Goal: Book appointment/travel/reservation

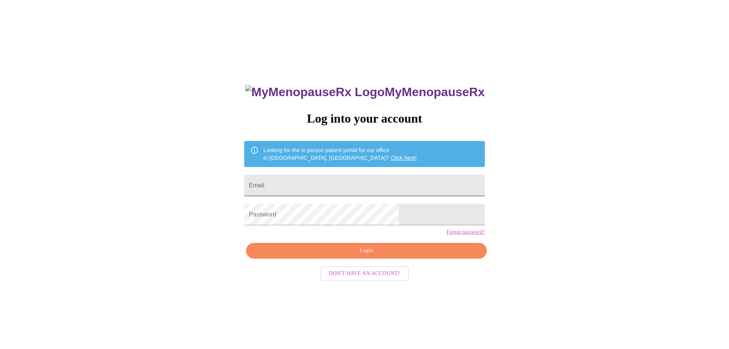
click at [305, 181] on input "Email" at bounding box center [364, 184] width 240 height 21
type input "[PERSON_NAME][EMAIL_ADDRESS][PERSON_NAME][DOMAIN_NAME]"
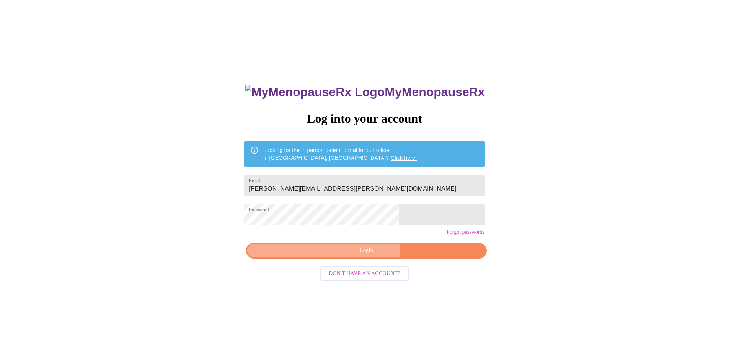
drag, startPoint x: 354, startPoint y: 264, endPoint x: 438, endPoint y: 267, distance: 84.6
click at [354, 255] on span "Login" at bounding box center [366, 251] width 223 height 10
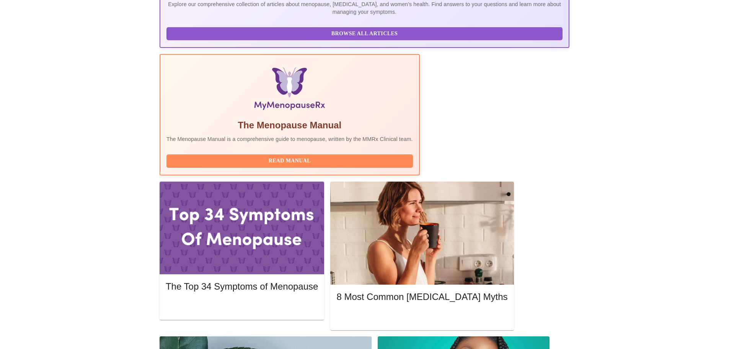
scroll to position [191, 0]
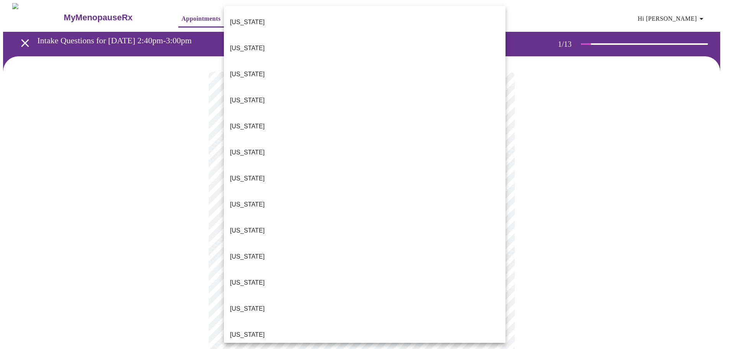
click at [445, 166] on body "MyMenopauseRx Appointments Messaging Labs 1 Uploads Medications Community Refer…" at bounding box center [364, 352] width 723 height 699
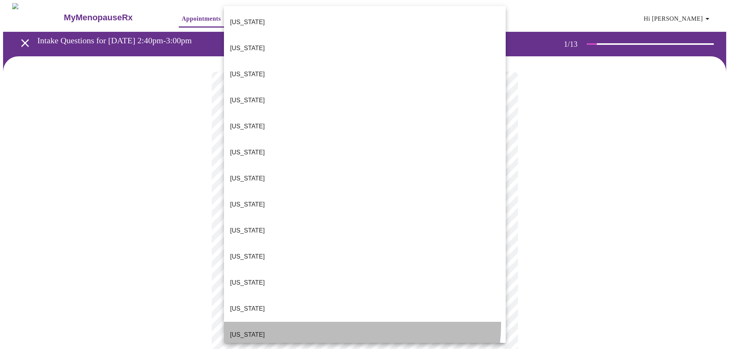
click at [310, 321] on li "[US_STATE]" at bounding box center [365, 334] width 282 height 26
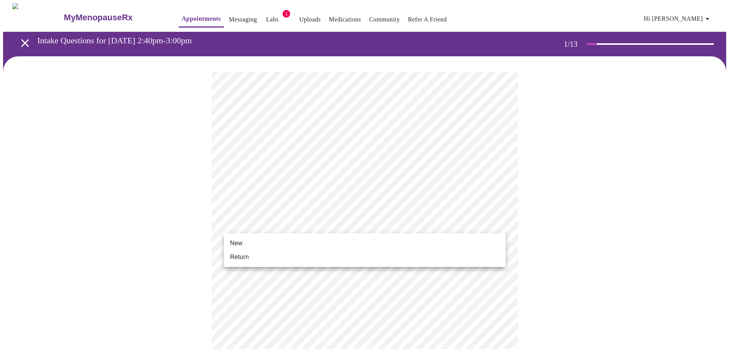
click at [466, 223] on body "MyMenopauseRx Appointments Messaging Labs 1 Uploads Medications Community Refer…" at bounding box center [367, 350] width 728 height 694
click at [316, 259] on li "Return" at bounding box center [365, 257] width 282 height 14
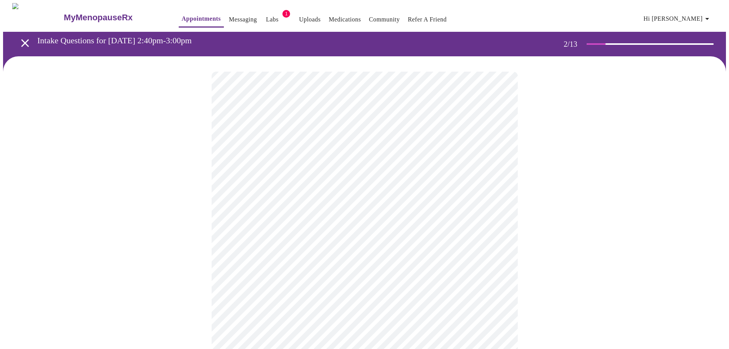
click at [500, 157] on body "MyMenopauseRx Appointments Messaging Labs 1 Uploads Medications Community Refer…" at bounding box center [364, 233] width 723 height 460
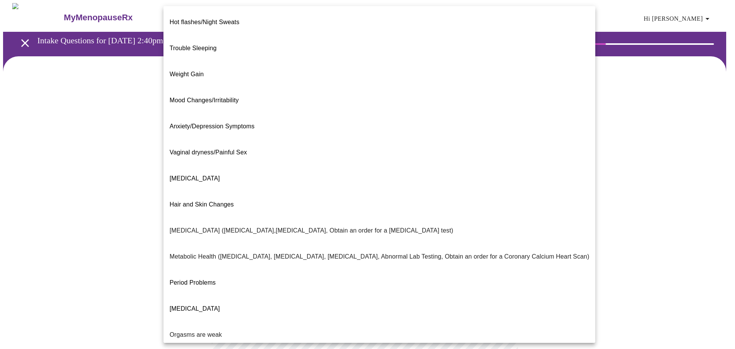
click at [231, 20] on p "Hot flashes/Night Sweats" at bounding box center [204, 22] width 70 height 9
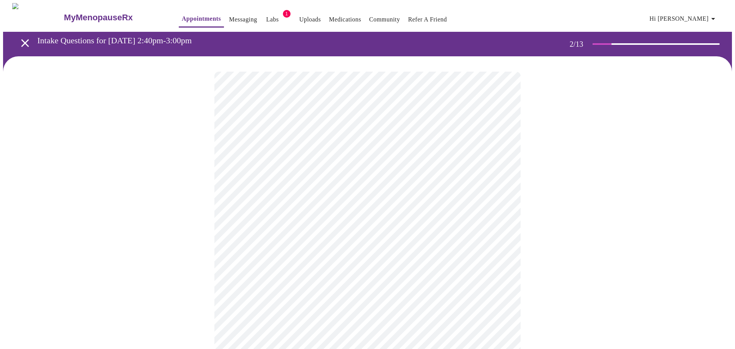
click at [501, 234] on body "MyMenopauseRx Appointments Messaging Labs 1 Uploads Medications Community Refer…" at bounding box center [367, 230] width 728 height 455
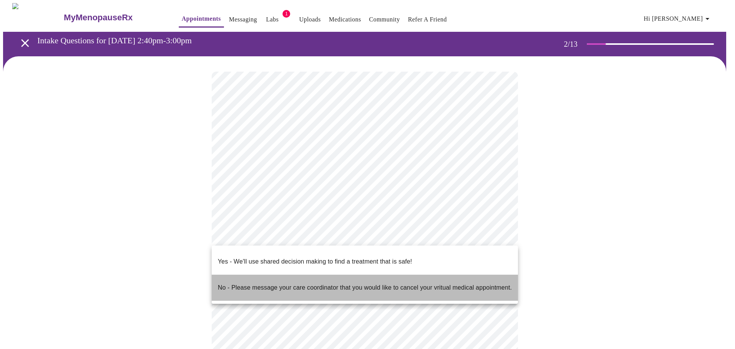
click at [409, 283] on p "No - Please message your care coordinator that you would like to cancel your vr…" at bounding box center [365, 287] width 294 height 9
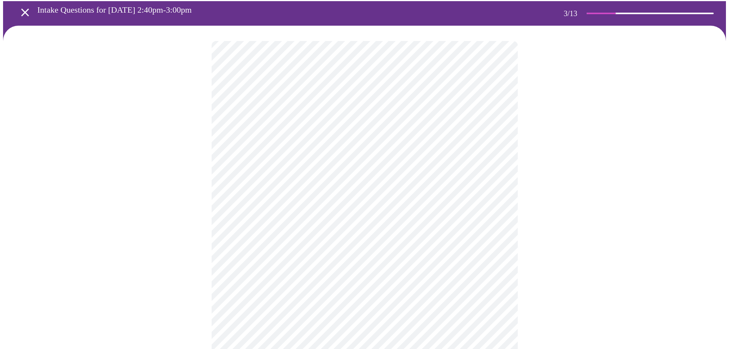
scroll to position [115, 0]
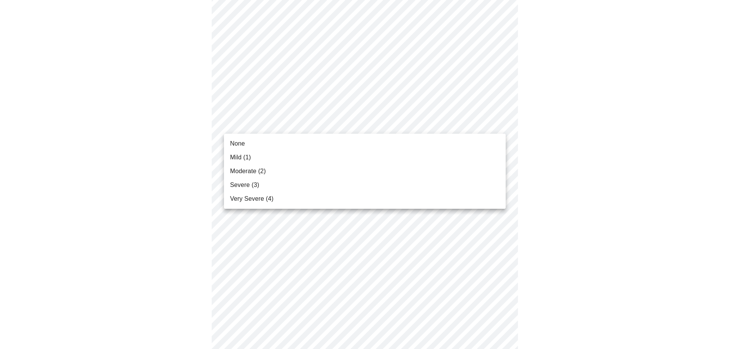
click at [349, 143] on li "None" at bounding box center [365, 144] width 282 height 14
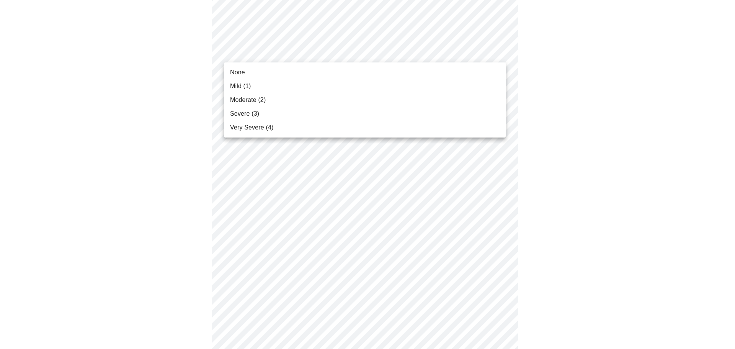
click at [346, 84] on li "Mild (1)" at bounding box center [365, 86] width 282 height 14
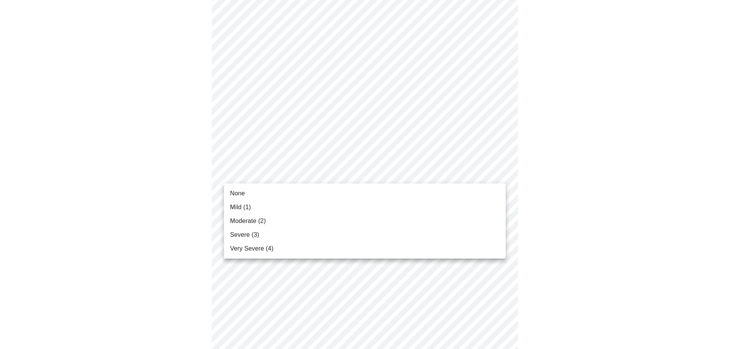
click at [334, 220] on li "Moderate (2)" at bounding box center [365, 221] width 282 height 14
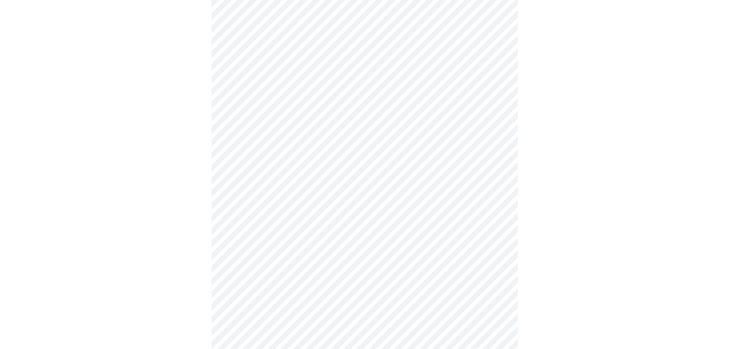
scroll to position [191, 0]
click at [501, 155] on body "MyMenopauseRx Appointments Messaging Labs 1 Uploads Medications Community Refer…" at bounding box center [364, 305] width 723 height 986
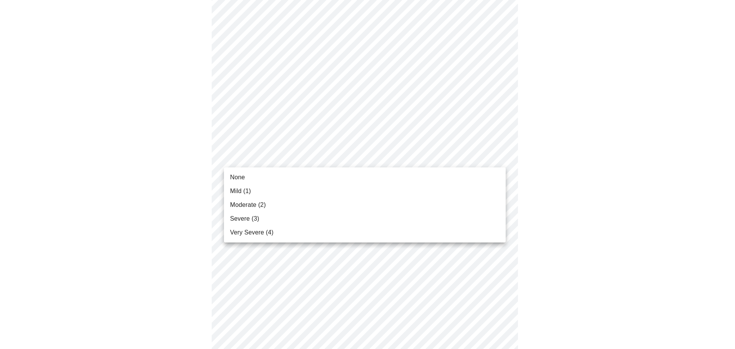
click at [340, 181] on li "None" at bounding box center [365, 177] width 282 height 14
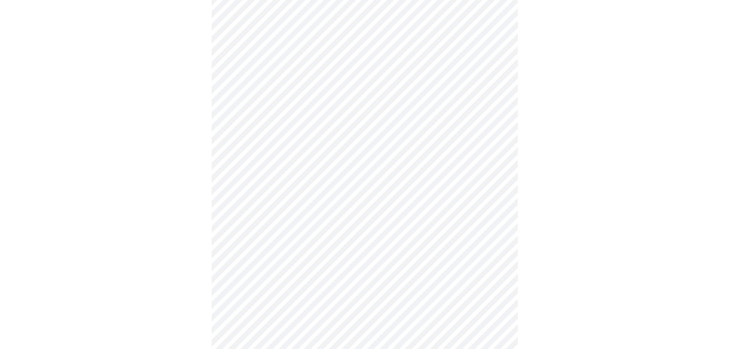
scroll to position [344, 0]
click at [502, 50] on body "MyMenopauseRx Appointments Messaging Labs 1 Uploads Medications Community Refer…" at bounding box center [364, 146] width 723 height 975
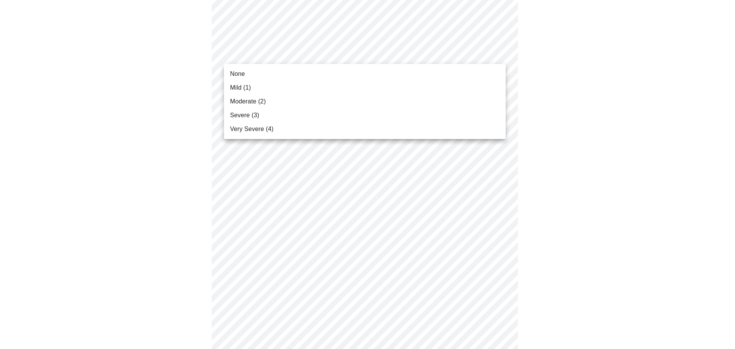
click at [379, 79] on li "None" at bounding box center [365, 74] width 282 height 14
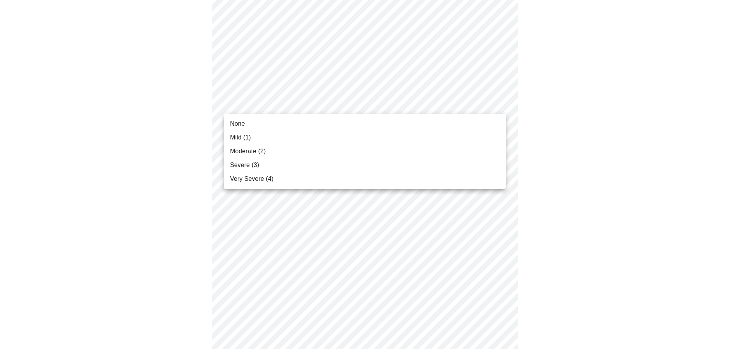
click at [500, 104] on body "MyMenopauseRx Appointments Messaging Labs 1 Uploads Medications Community Refer…" at bounding box center [367, 141] width 728 height 964
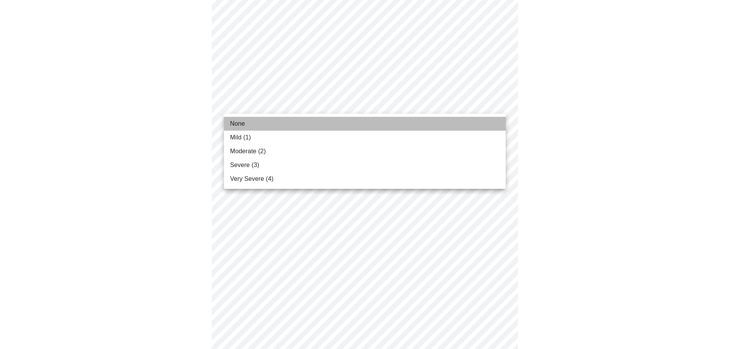
click at [460, 127] on li "None" at bounding box center [365, 124] width 282 height 14
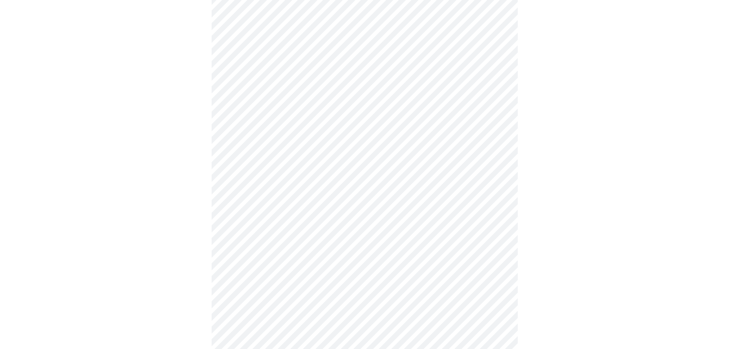
scroll to position [383, 0]
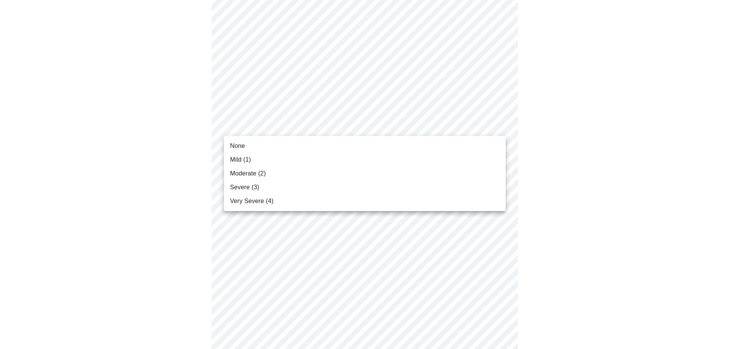
click at [494, 126] on body "MyMenopauseRx Appointments Messaging Labs 1 Uploads Medications Community Refer…" at bounding box center [367, 96] width 728 height 953
click at [366, 171] on li "Moderate (2)" at bounding box center [365, 173] width 282 height 14
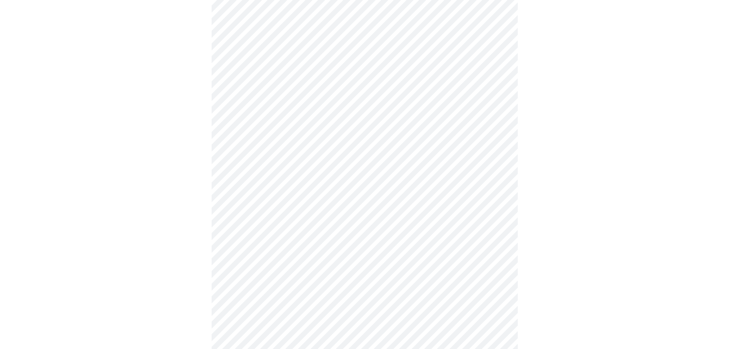
scroll to position [459, 0]
click at [499, 110] on body "MyMenopauseRx Appointments Messaging Labs 1 Uploads Medications Community Refer…" at bounding box center [367, 15] width 728 height 943
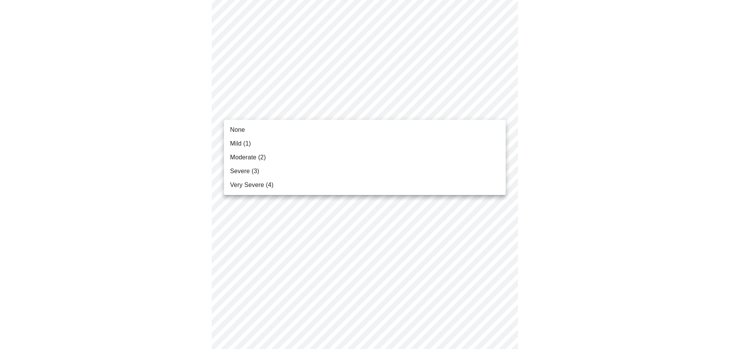
click at [347, 143] on li "Mild (1)" at bounding box center [365, 144] width 282 height 14
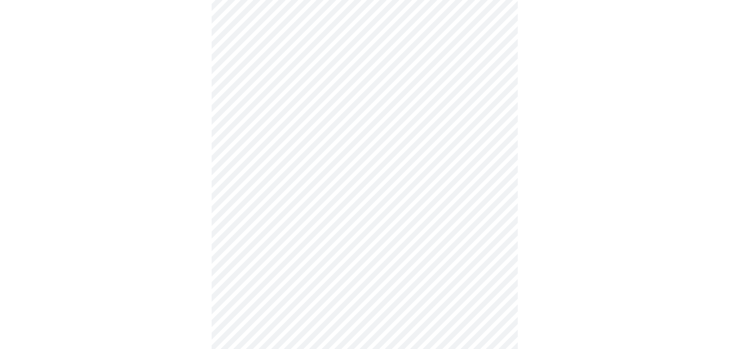
click at [499, 167] on body "MyMenopauseRx Appointments Messaging Labs 1 Uploads Medications Community Refer…" at bounding box center [364, 10] width 723 height 932
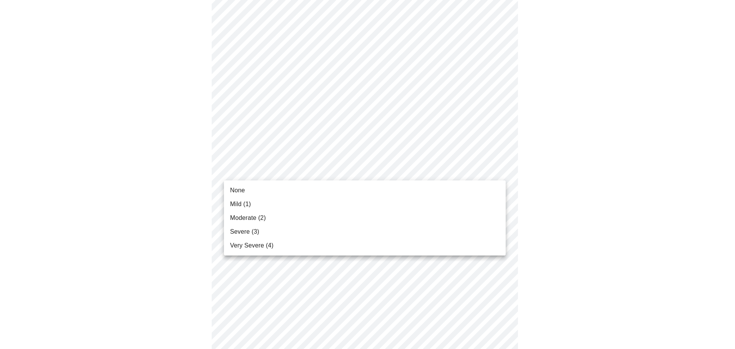
click at [233, 202] on span "Mild (1)" at bounding box center [240, 203] width 21 height 9
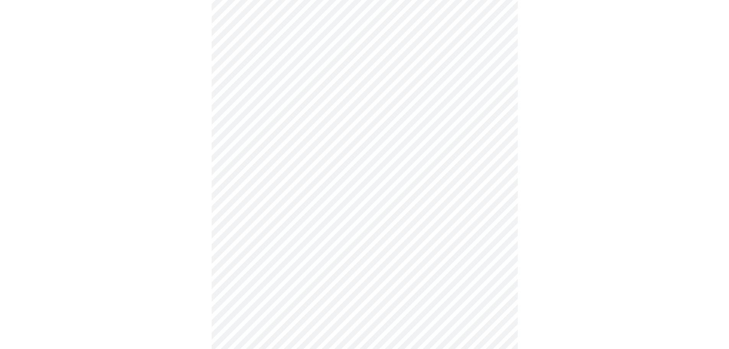
scroll to position [536, 0]
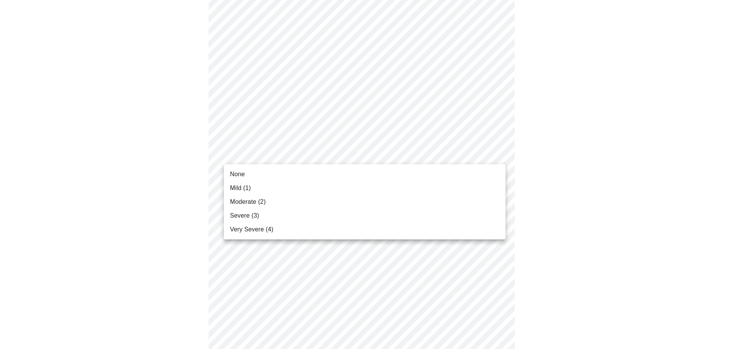
click at [358, 184] on li "Mild (1)" at bounding box center [365, 188] width 282 height 14
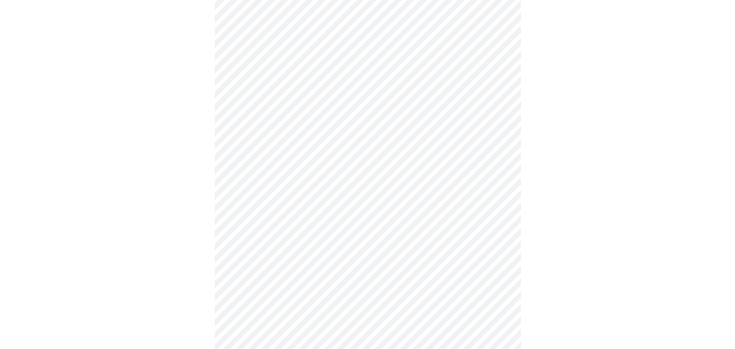
scroll to position [562, 0]
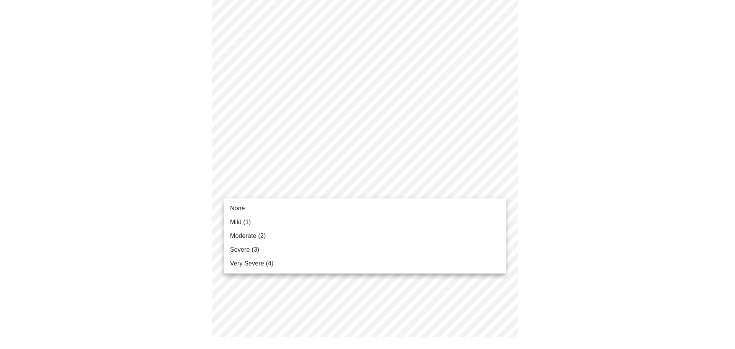
click at [386, 210] on li "None" at bounding box center [365, 208] width 282 height 14
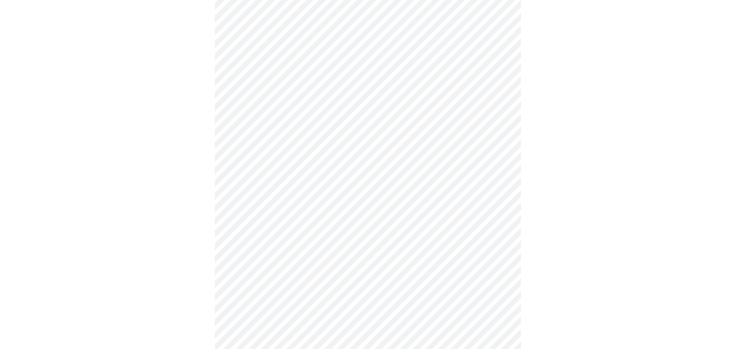
scroll to position [407, 0]
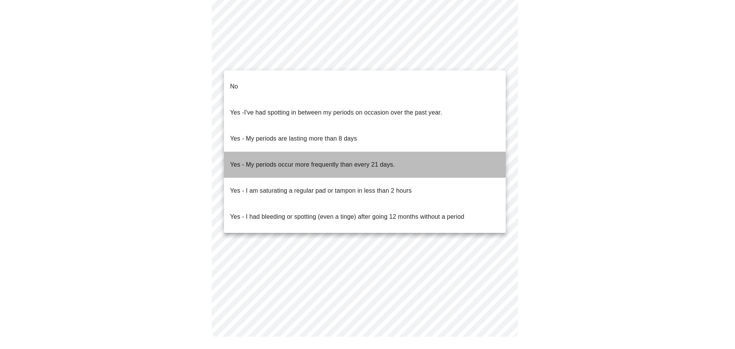
click at [380, 160] on p "Yes - My periods occur more frequently than every 21 days." at bounding box center [312, 164] width 165 height 9
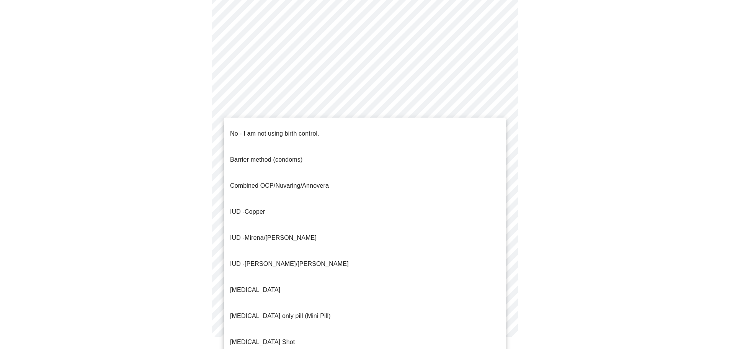
click at [587, 164] on div at bounding box center [367, 174] width 735 height 349
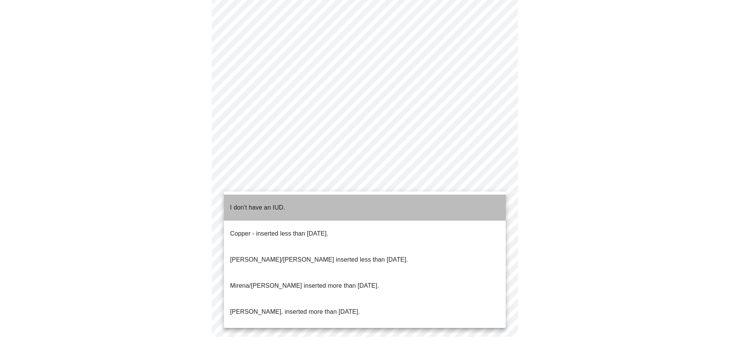
click at [299, 207] on li "I don't have an IUD." at bounding box center [365, 207] width 282 height 26
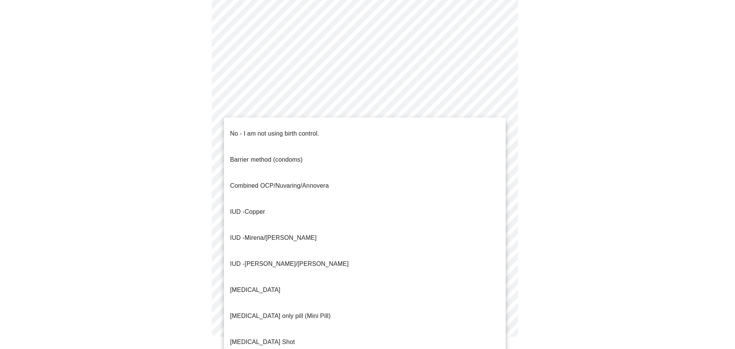
click at [497, 124] on li "No - I am not using birth control." at bounding box center [365, 134] width 282 height 26
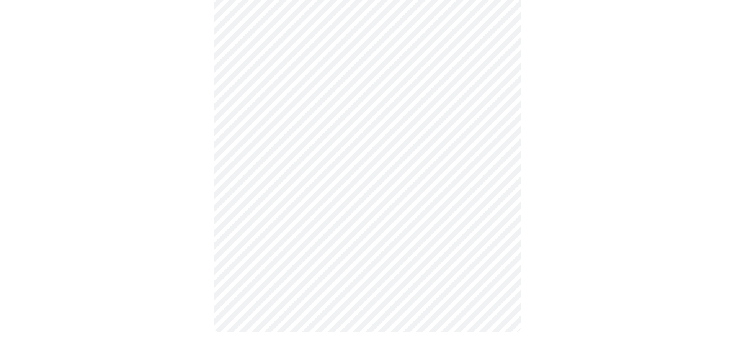
scroll to position [393, 0]
click at [592, 125] on div at bounding box center [364, 7] width 723 height 688
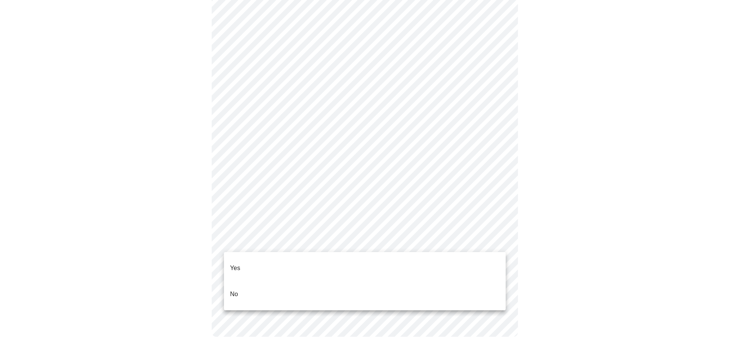
click at [298, 267] on li "Yes" at bounding box center [365, 268] width 282 height 26
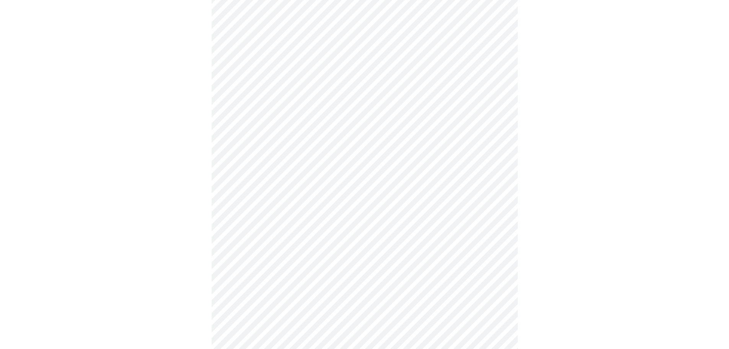
scroll to position [77, 0]
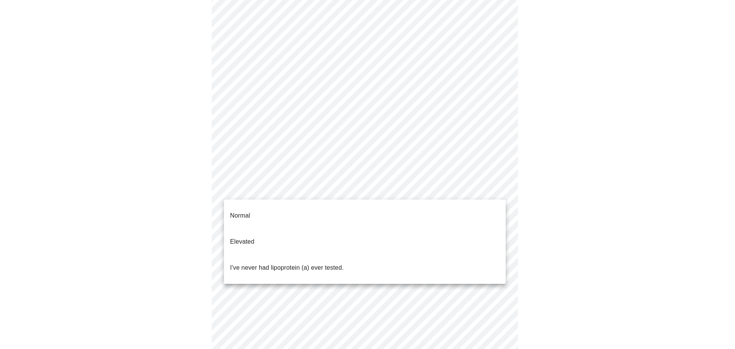
click at [494, 189] on body "MyMenopauseRx Appointments Messaging Labs 1 Uploads Medications Community Refer…" at bounding box center [367, 209] width 728 height 565
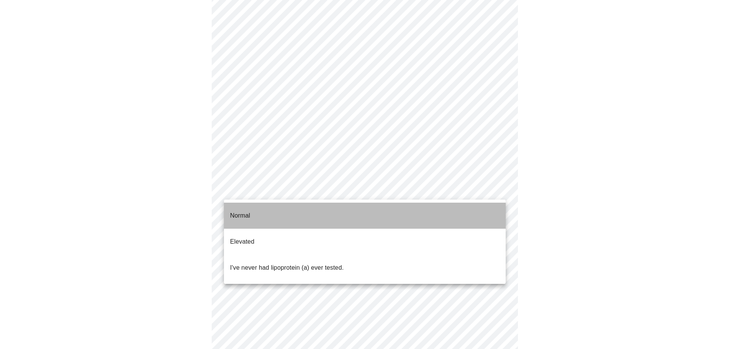
click at [392, 213] on li "Normal" at bounding box center [365, 215] width 282 height 26
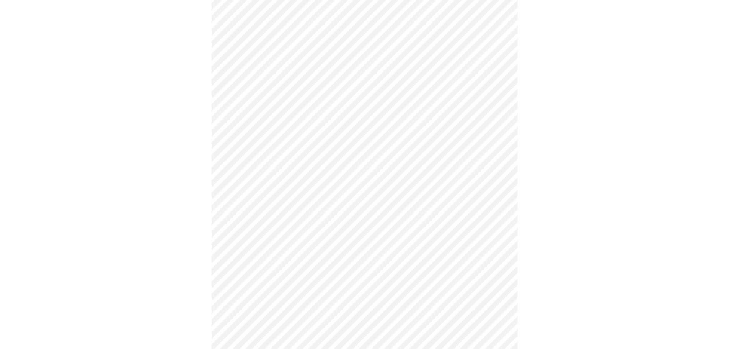
scroll to position [2066, 0]
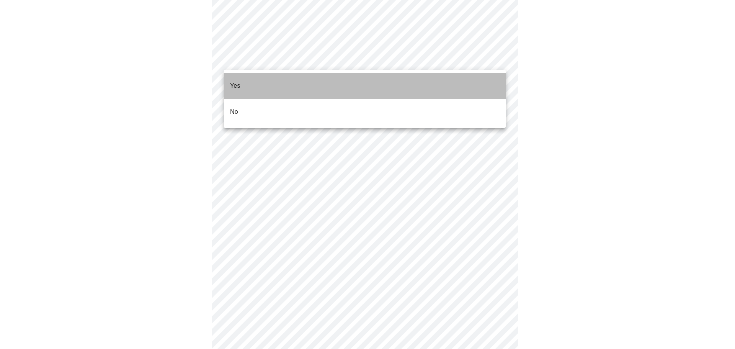
click at [310, 87] on li "Yes" at bounding box center [365, 86] width 282 height 26
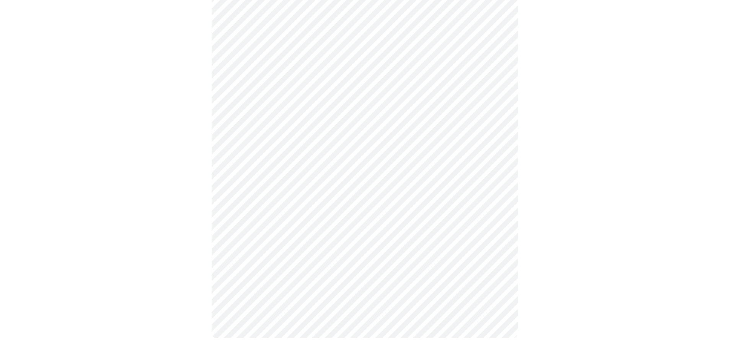
scroll to position [355, 0]
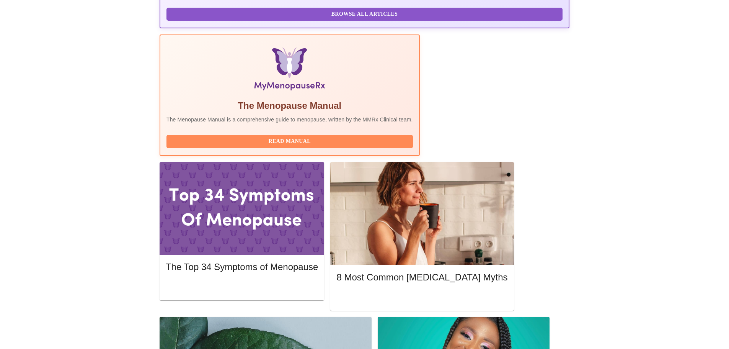
scroll to position [230, 0]
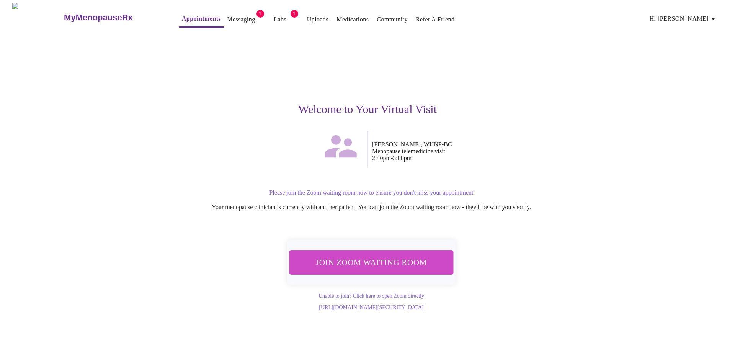
click at [390, 257] on span "Join Zoom Waiting Room" at bounding box center [371, 262] width 144 height 14
